Goal: Information Seeking & Learning: Learn about a topic

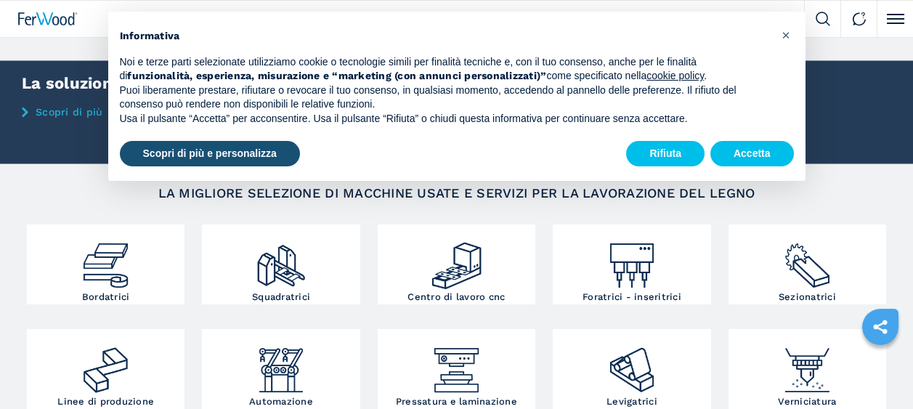
scroll to position [73, 0]
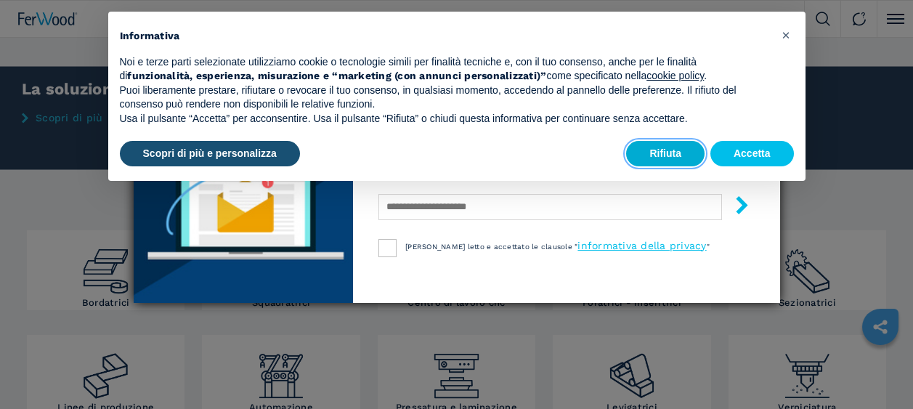
click at [670, 153] on button "Rifiuta" at bounding box center [665, 154] width 78 height 26
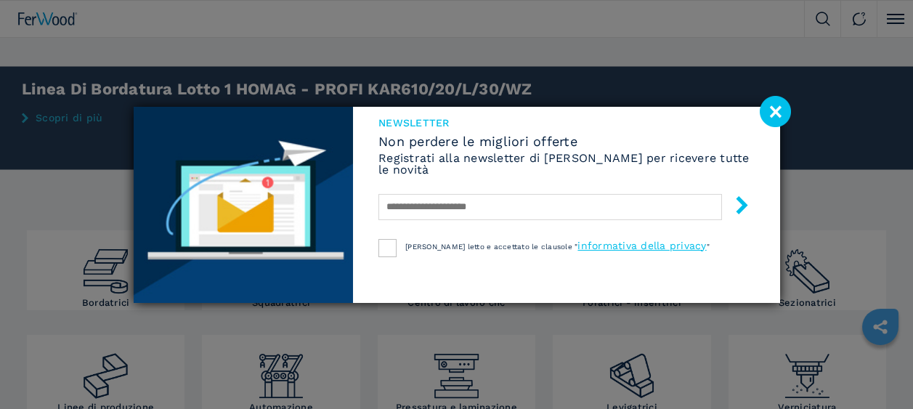
click at [776, 110] on image at bounding box center [775, 111] width 31 height 31
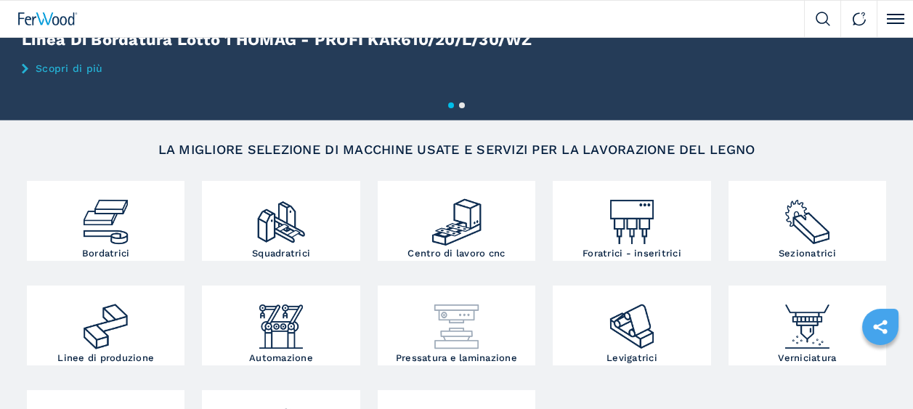
scroll to position [145, 0]
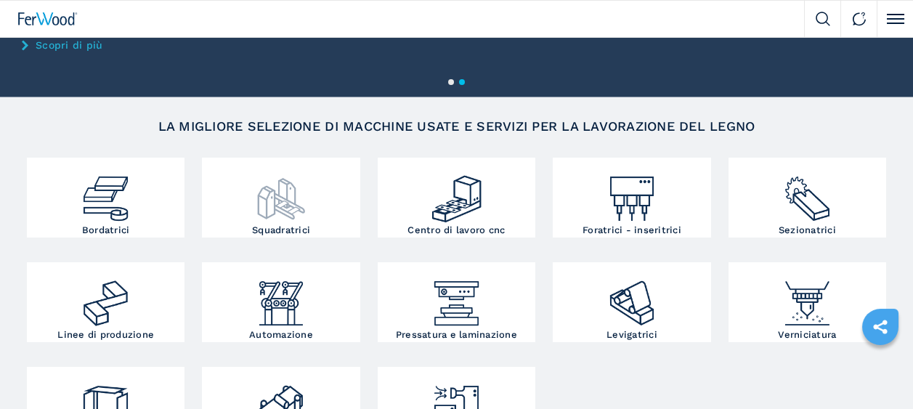
click at [280, 201] on img at bounding box center [281, 193] width 53 height 64
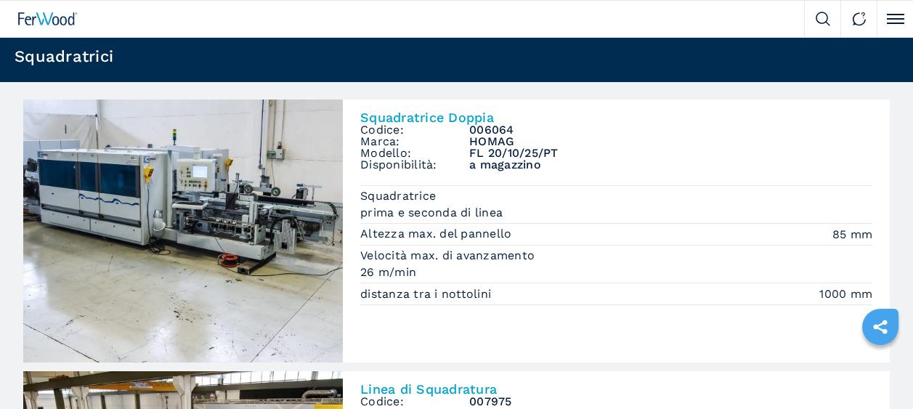
scroll to position [73, 0]
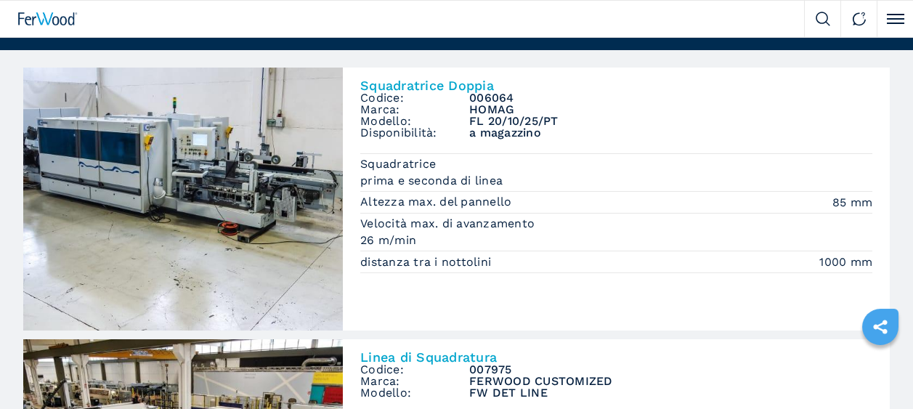
click at [384, 100] on span "Codice:" at bounding box center [414, 98] width 109 height 12
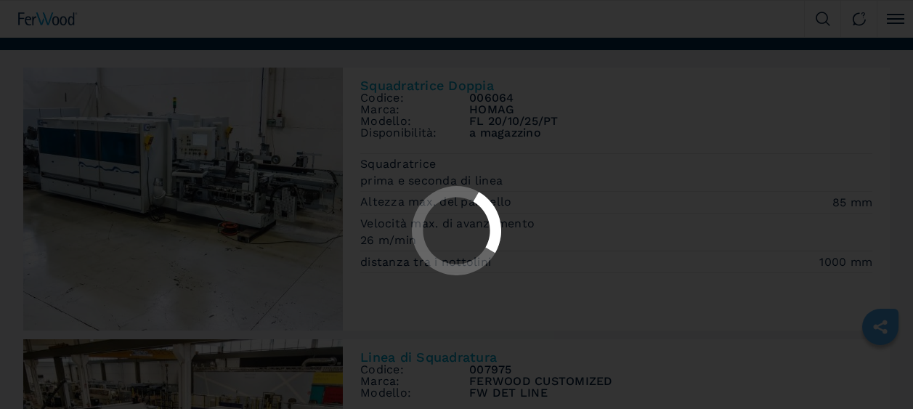
scroll to position [0, 0]
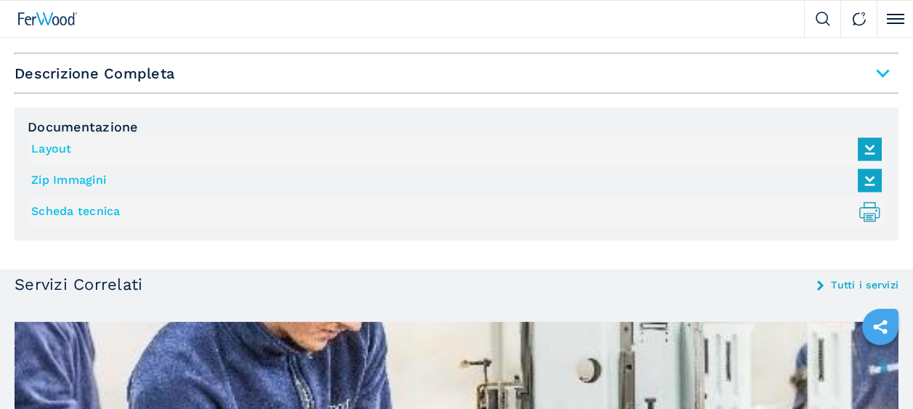
scroll to position [1162, 0]
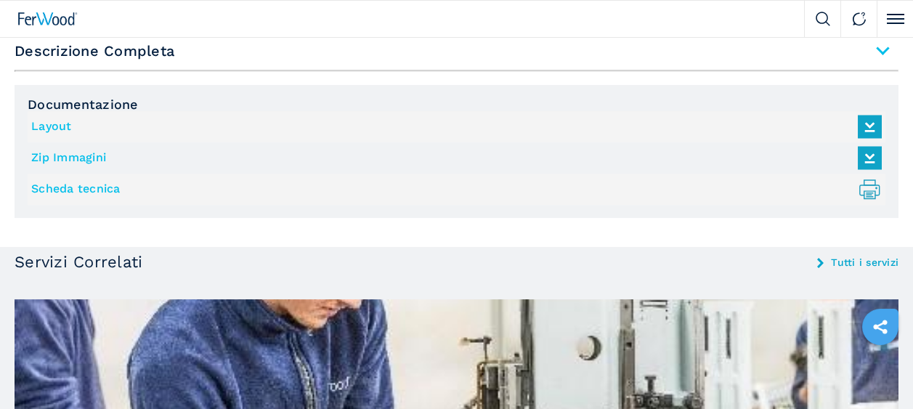
click at [54, 121] on link "Layout" at bounding box center [452, 127] width 843 height 24
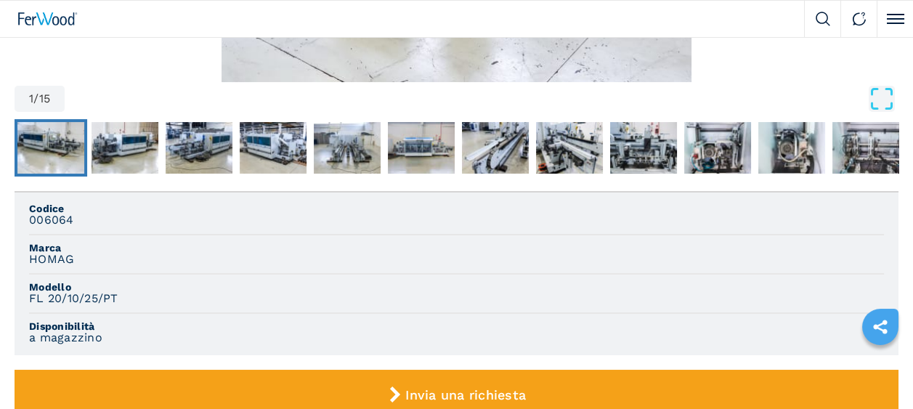
scroll to position [436, 0]
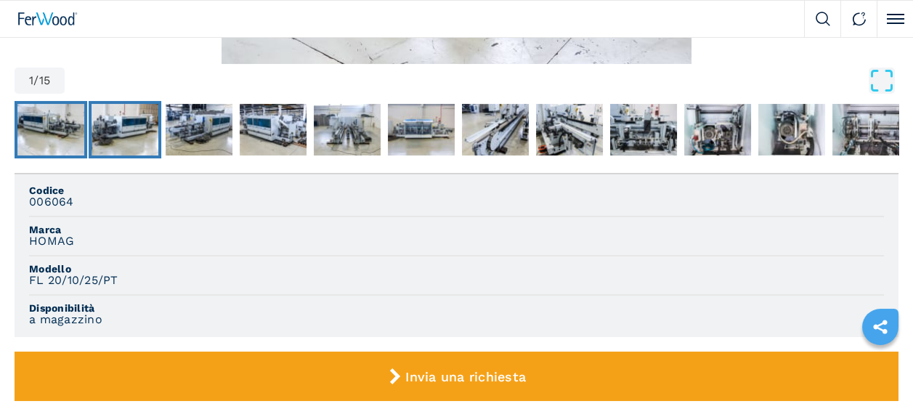
click at [142, 139] on img "Go to Slide 2" at bounding box center [125, 130] width 67 height 52
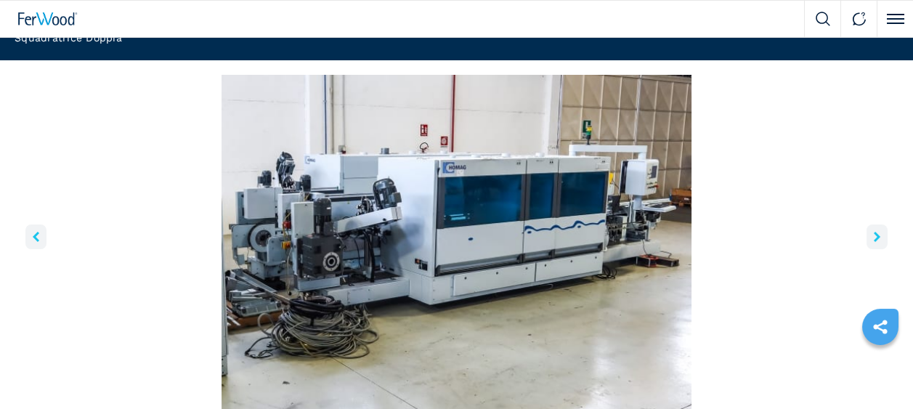
scroll to position [145, 0]
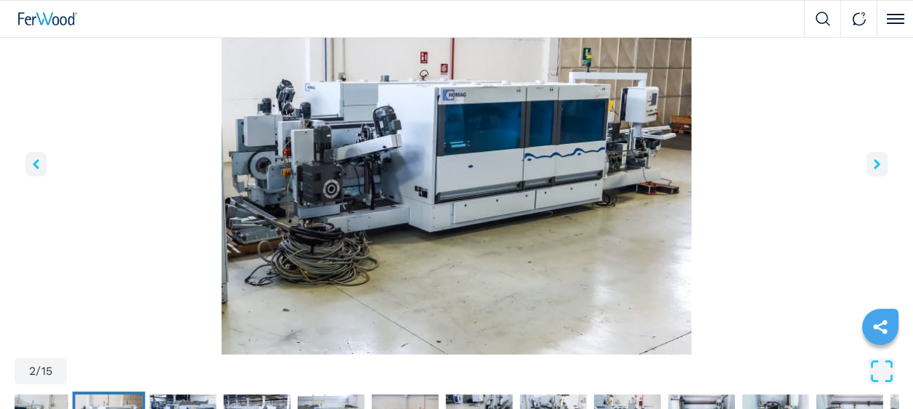
click at [876, 160] on icon "right-button" at bounding box center [877, 164] width 7 height 10
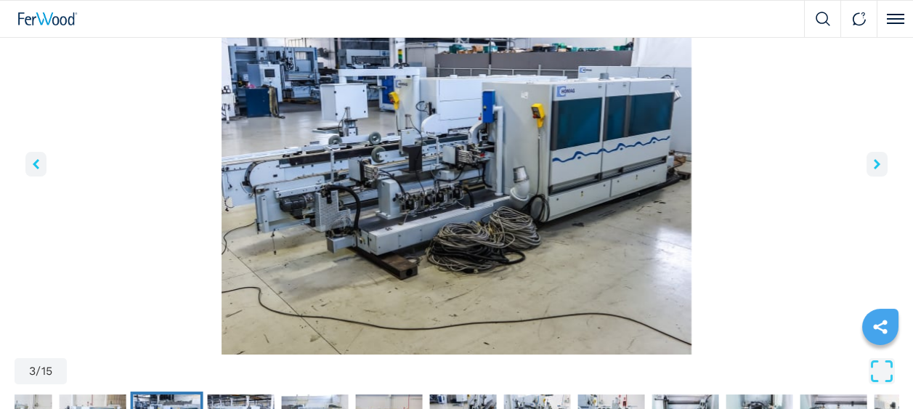
click at [877, 160] on icon "right-button" at bounding box center [877, 164] width 7 height 10
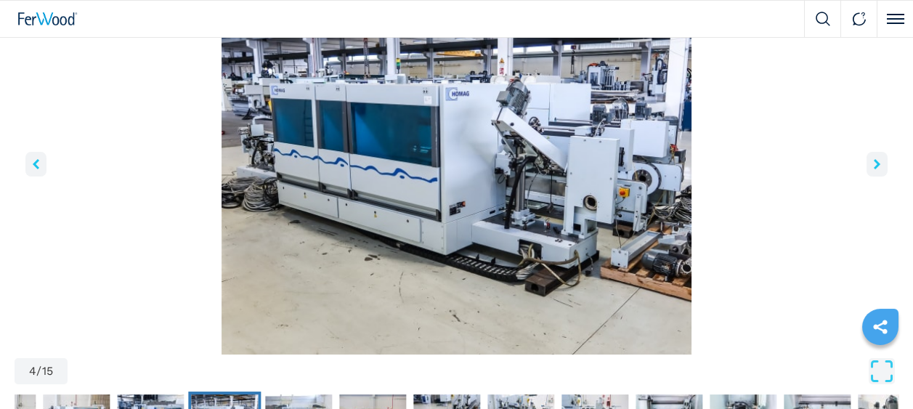
click at [878, 157] on button "right-button" at bounding box center [877, 164] width 21 height 25
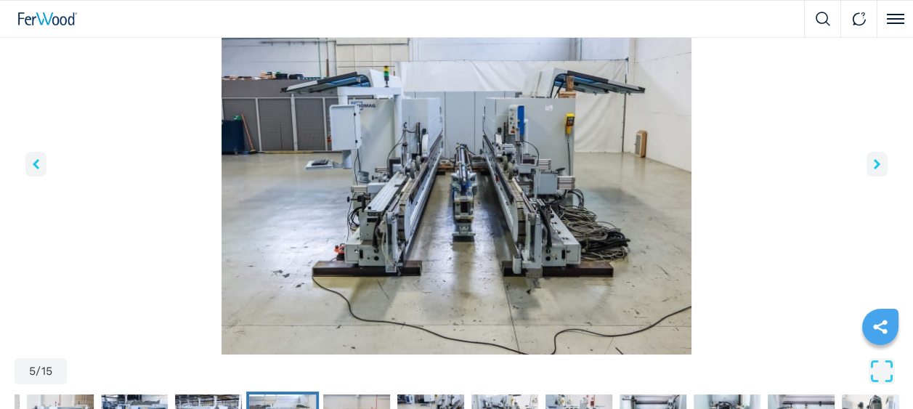
click at [878, 157] on button "right-button" at bounding box center [877, 164] width 21 height 25
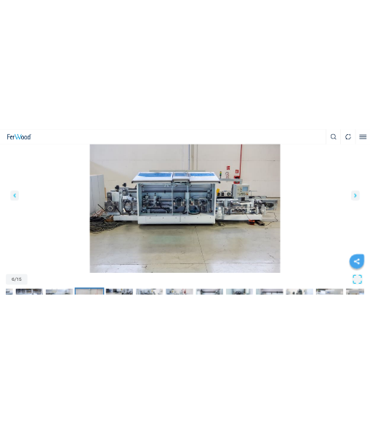
scroll to position [158, 0]
